Goal: Task Accomplishment & Management: Complete application form

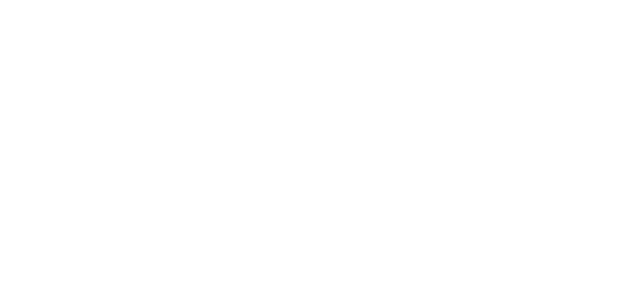
click at [0, 0] on html at bounding box center [0, 0] width 0 height 0
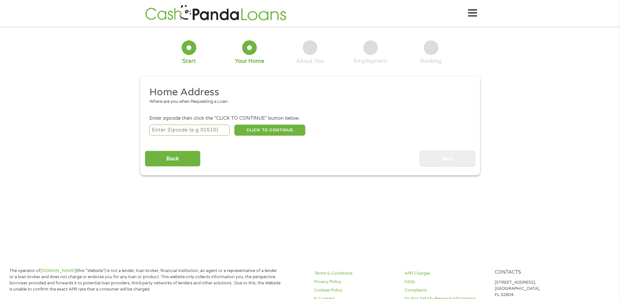
click at [199, 128] on input "number" at bounding box center [189, 130] width 80 height 11
type input "37122"
click at [262, 128] on button "CLICK TO CONTINUE" at bounding box center [269, 130] width 71 height 11
type input "37122"
type input "Mount [PERSON_NAME]"
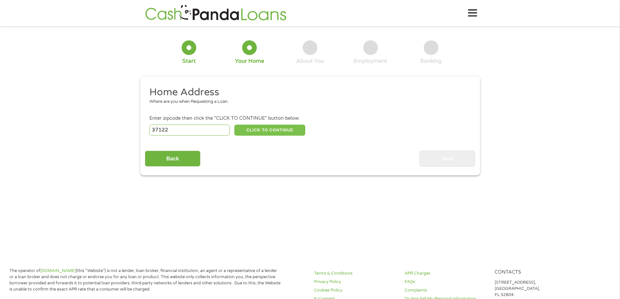
select select "[US_STATE]"
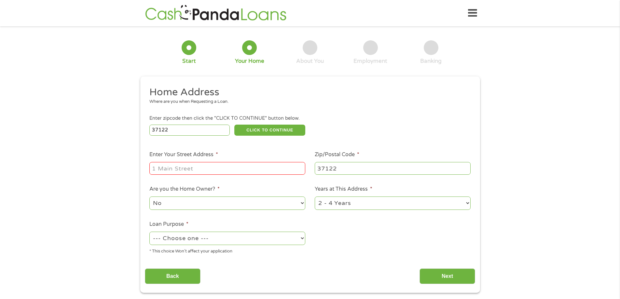
click at [208, 168] on input "Enter Your Street Address *" at bounding box center [227, 168] width 156 height 12
type input "[STREET_ADDRESS]"
click at [241, 238] on select "--- Choose one --- Pay Bills Debt Consolidation Home Improvement Major Purchase…" at bounding box center [227, 238] width 156 height 13
select select "medicalexpenses"
click at [149, 232] on select "--- Choose one --- Pay Bills Debt Consolidation Home Improvement Major Purchase…" at bounding box center [227, 238] width 156 height 13
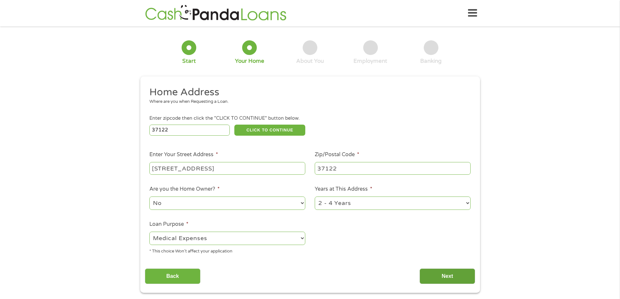
click at [443, 272] on input "Next" at bounding box center [448, 277] width 56 height 16
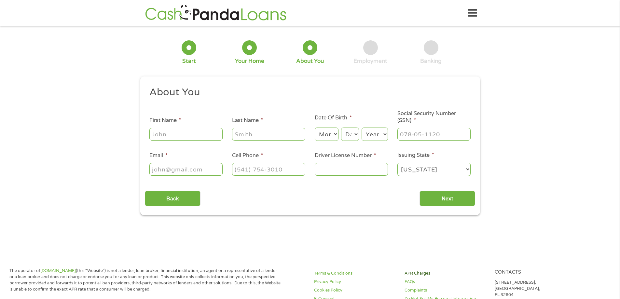
scroll to position [3, 3]
click at [170, 135] on input "First Name *" at bounding box center [185, 134] width 73 height 12
type input "[PERSON_NAME]"
click at [335, 135] on select "Month 1 2 3 4 5 6 7 8 9 10 11 12" at bounding box center [327, 134] width 24 height 13
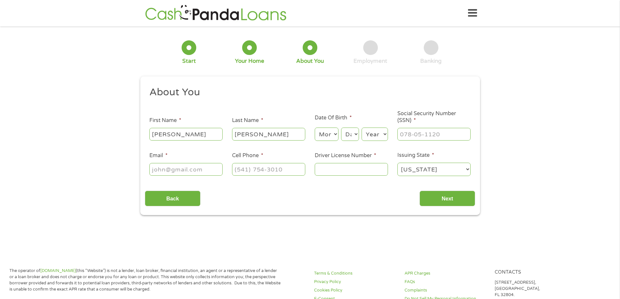
select select "8"
click at [315, 128] on select "Month 1 2 3 4 5 6 7 8 9 10 11 12" at bounding box center [327, 134] width 24 height 13
click at [354, 133] on select "Day 1 2 3 4 5 6 7 8 9 10 11 12 13 14 15 16 17 18 19 20 21 22 23 24 25 26 27 28 …" at bounding box center [350, 134] width 18 height 13
select select "20"
click at [341, 128] on select "Day 1 2 3 4 5 6 7 8 9 10 11 12 13 14 15 16 17 18 19 20 21 22 23 24 25 26 27 28 …" at bounding box center [350, 134] width 18 height 13
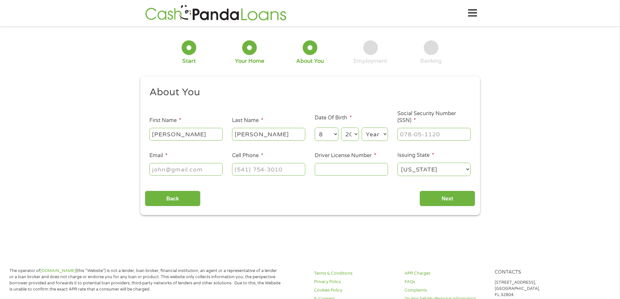
click at [370, 136] on select "Year [DATE] 2006 2005 2004 2003 2002 2001 2000 1999 1998 1997 1996 1995 1994 19…" at bounding box center [375, 134] width 26 height 13
select select "1983"
click at [362, 128] on select "Year [DATE] 2006 2005 2004 2003 2002 2001 2000 1999 1998 1997 1996 1995 1994 19…" at bounding box center [375, 134] width 26 height 13
click at [409, 131] on input "___-__-____" at bounding box center [434, 134] width 73 height 12
type input "126-72-3139"
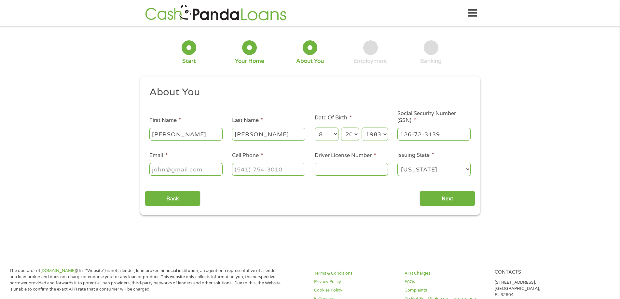
click at [183, 166] on input "Email *" at bounding box center [185, 169] width 73 height 12
type input "[EMAIL_ADDRESS][DOMAIN_NAME]"
type input "[PHONE_NUMBER]"
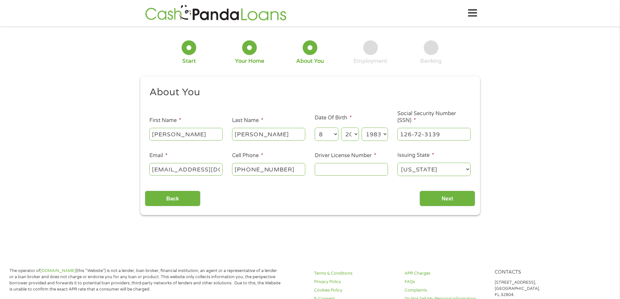
click at [328, 173] on input "Driver License Number *" at bounding box center [351, 169] width 73 height 12
type input "113485957"
click at [428, 197] on input "Next" at bounding box center [448, 199] width 56 height 16
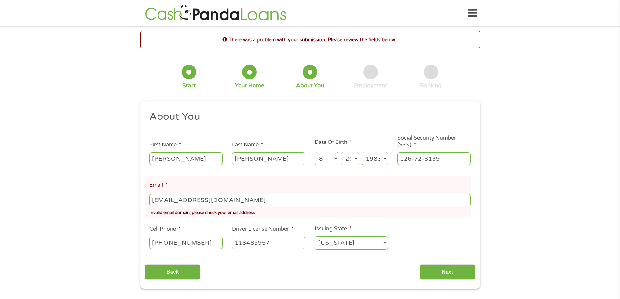
scroll to position [3, 3]
click at [205, 199] on input "[EMAIL_ADDRESS][DOMAIN_NAME]" at bounding box center [309, 200] width 321 height 12
type input "[EMAIL_ADDRESS][DOMAIN_NAME]"
click at [451, 271] on input "Next" at bounding box center [448, 272] width 56 height 16
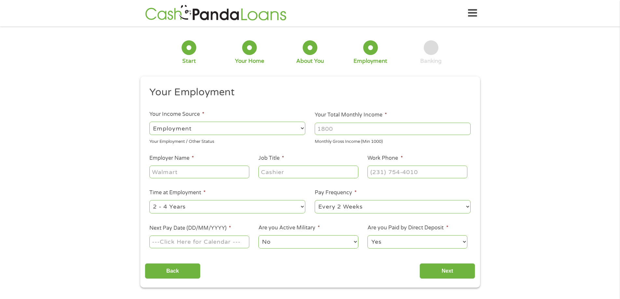
click at [225, 207] on select "--- Choose one --- 1 Year or less 1 - 2 Years 2 - 4 Years Over 4 Years" at bounding box center [227, 206] width 156 height 13
select select "60months"
click at [149, 200] on select "--- Choose one --- 1 Year or less 1 - 2 Years 2 - 4 Years Over 4 Years" at bounding box center [227, 206] width 156 height 13
click at [194, 244] on input "Next Pay Date (DD/MM/YYYY) *" at bounding box center [199, 242] width 100 height 12
type input "[DATE]"
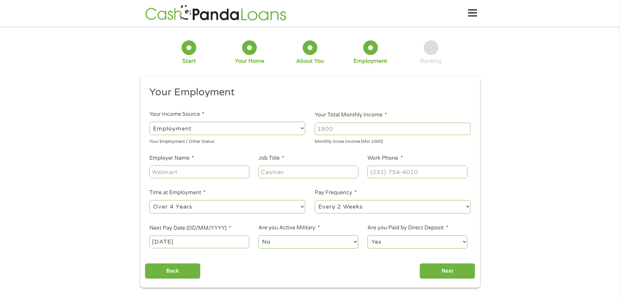
drag, startPoint x: 287, startPoint y: 245, endPoint x: 296, endPoint y: 245, distance: 9.4
click at [287, 245] on select "No Yes" at bounding box center [309, 241] width 100 height 13
click at [397, 243] on select "Yes No" at bounding box center [418, 241] width 100 height 13
click at [368, 235] on select "Yes No" at bounding box center [418, 241] width 100 height 13
click at [344, 135] on input "Your Total Monthly Income *" at bounding box center [393, 129] width 156 height 12
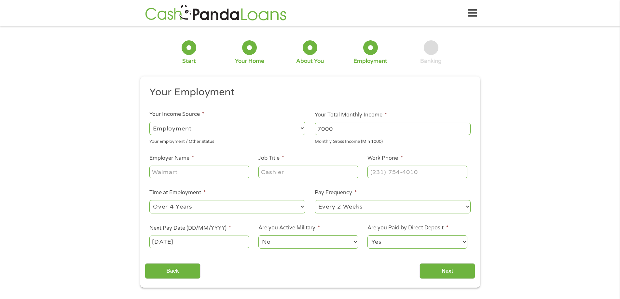
type input "7000"
click at [210, 178] on input "Employer Name *" at bounding box center [199, 172] width 100 height 12
type input "Drivetime"
type input "Assistant General Manager"
click at [434, 272] on input "Next" at bounding box center [448, 271] width 56 height 16
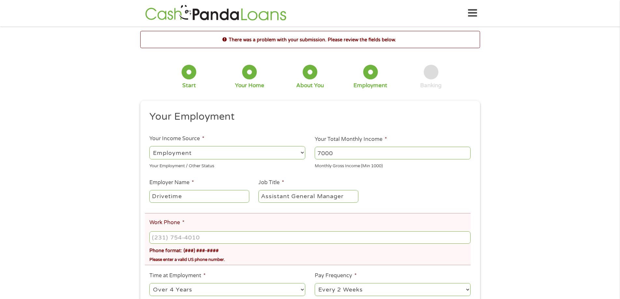
scroll to position [33, 0]
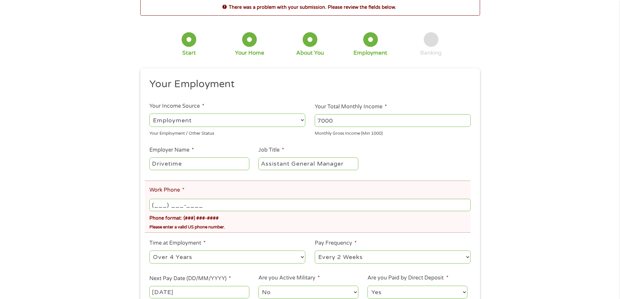
click at [164, 202] on input "(___) ___-____" at bounding box center [309, 205] width 321 height 12
type input "[PHONE_NUMBER]"
click at [49, 215] on div "There was a problem with your submission. Please review the fields below. 1 Sta…" at bounding box center [310, 168] width 620 height 340
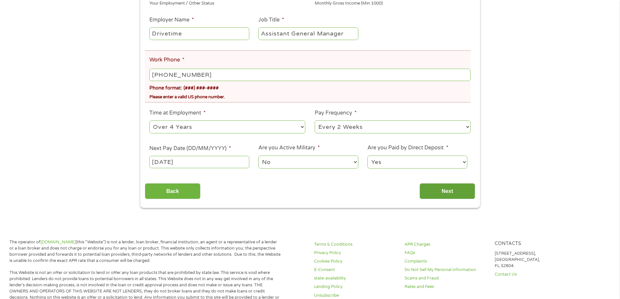
click at [437, 183] on input "Next" at bounding box center [448, 191] width 56 height 16
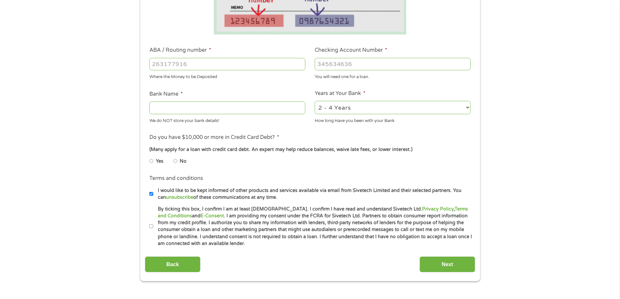
scroll to position [0, 0]
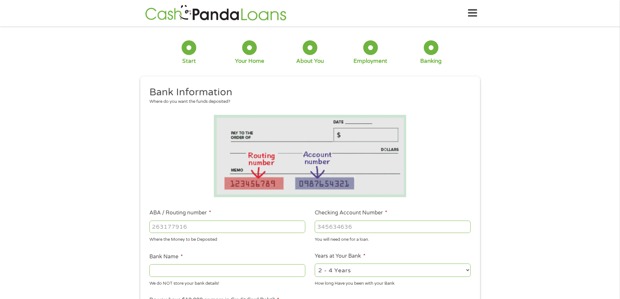
click at [172, 220] on div at bounding box center [227, 226] width 156 height 15
click at [167, 228] on input "ABA / Routing number *" at bounding box center [227, 227] width 156 height 12
type input "064103833"
type input "FIFTH THIRD BANK"
type input "064103833"
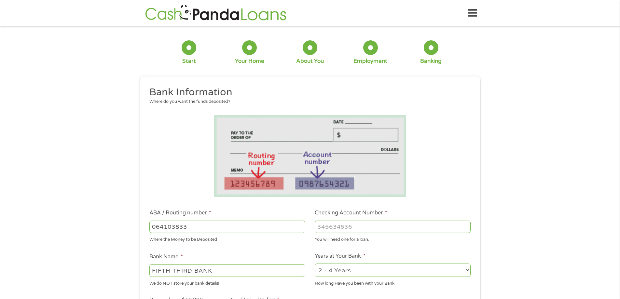
click at [347, 226] on input "Checking Account Number *" at bounding box center [393, 227] width 156 height 12
type input "7973649564"
click at [336, 259] on label "Years at Your Bank *" at bounding box center [340, 256] width 51 height 7
click at [336, 264] on select "2 - 4 Years 6 - 12 Months 1 - 2 Years Over 4 Years" at bounding box center [393, 270] width 156 height 13
click at [349, 272] on select "2 - 4 Years 6 - 12 Months 1 - 2 Years Over 4 Years" at bounding box center [393, 270] width 156 height 13
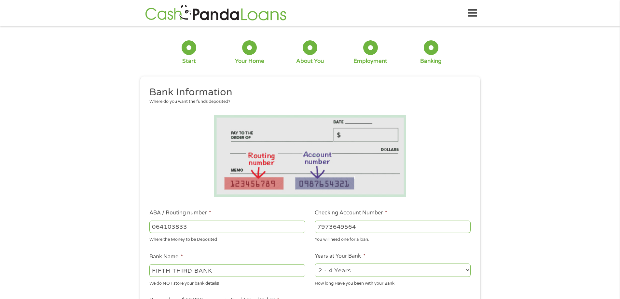
select select "60months"
click at [315, 264] on select "2 - 4 Years 6 - 12 Months 1 - 2 Years Over 4 Years" at bounding box center [393, 270] width 156 height 13
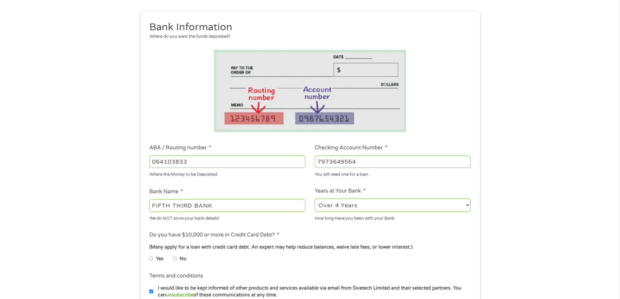
click at [177, 259] on input "No" at bounding box center [176, 259] width 4 height 10
radio input "true"
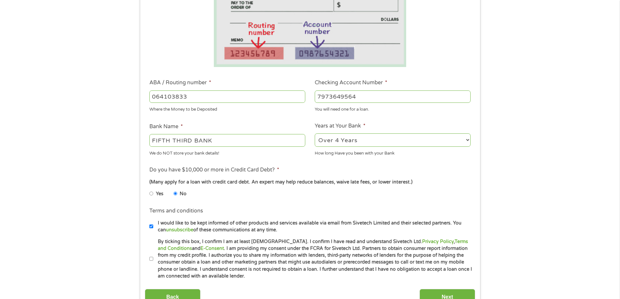
click at [153, 259] on input "By ticking this box, I confirm I am at least [DEMOGRAPHIC_DATA]. I confirm I ha…" at bounding box center [151, 259] width 4 height 10
checkbox input "true"
click at [433, 286] on div "Back Next" at bounding box center [310, 295] width 331 height 21
click at [438, 292] on input "Next" at bounding box center [448, 297] width 56 height 16
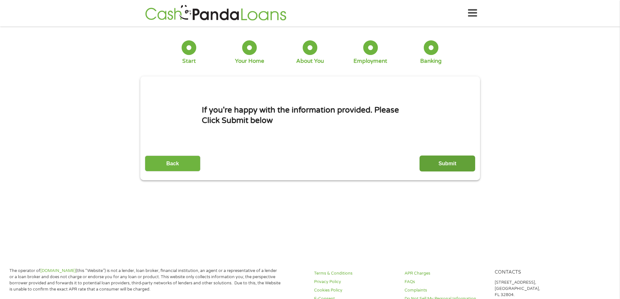
click at [434, 159] on input "Submit" at bounding box center [448, 164] width 56 height 16
